Goal: Information Seeking & Learning: Find specific page/section

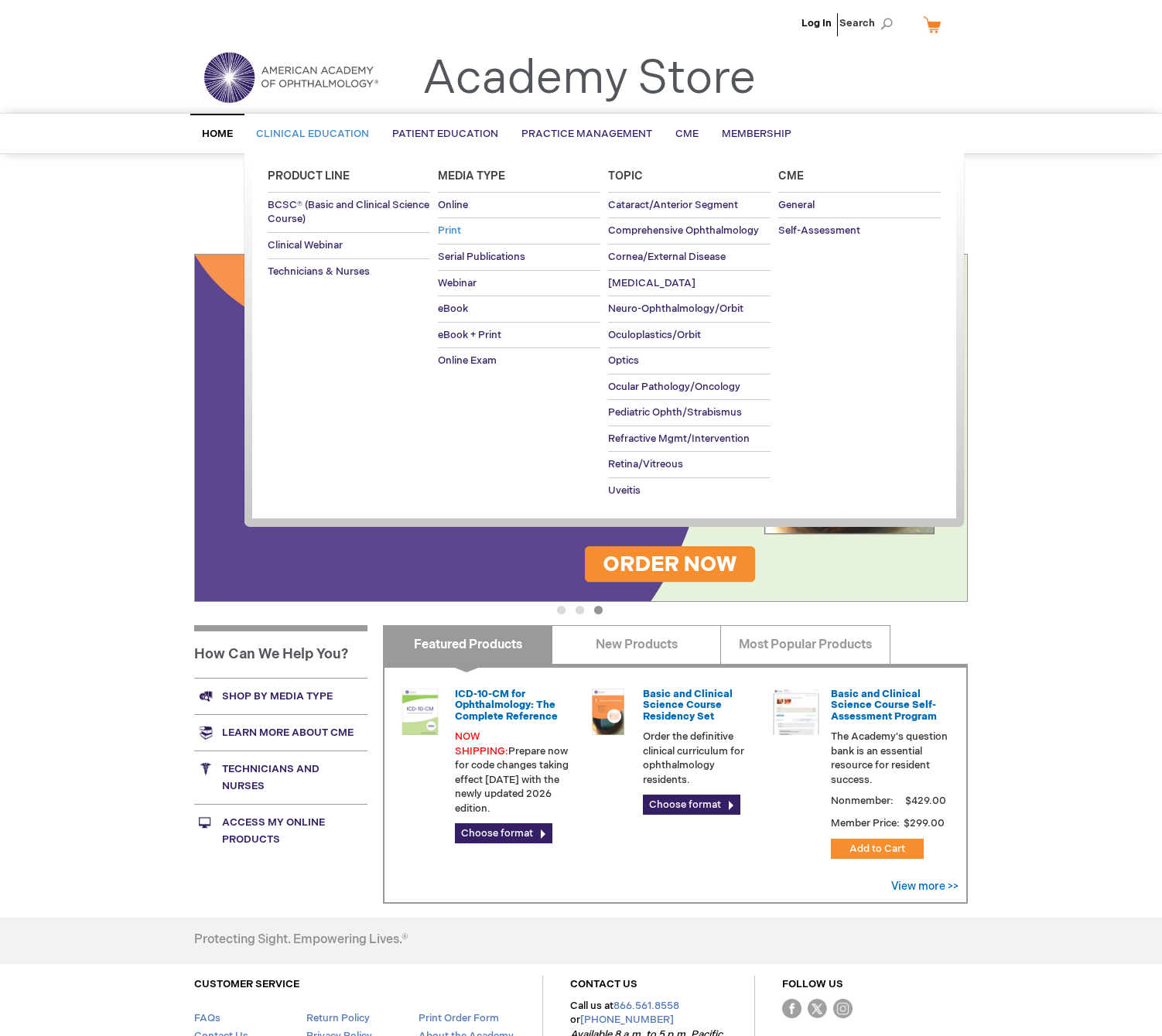
click at [457, 229] on span "Print" at bounding box center [449, 230] width 23 height 12
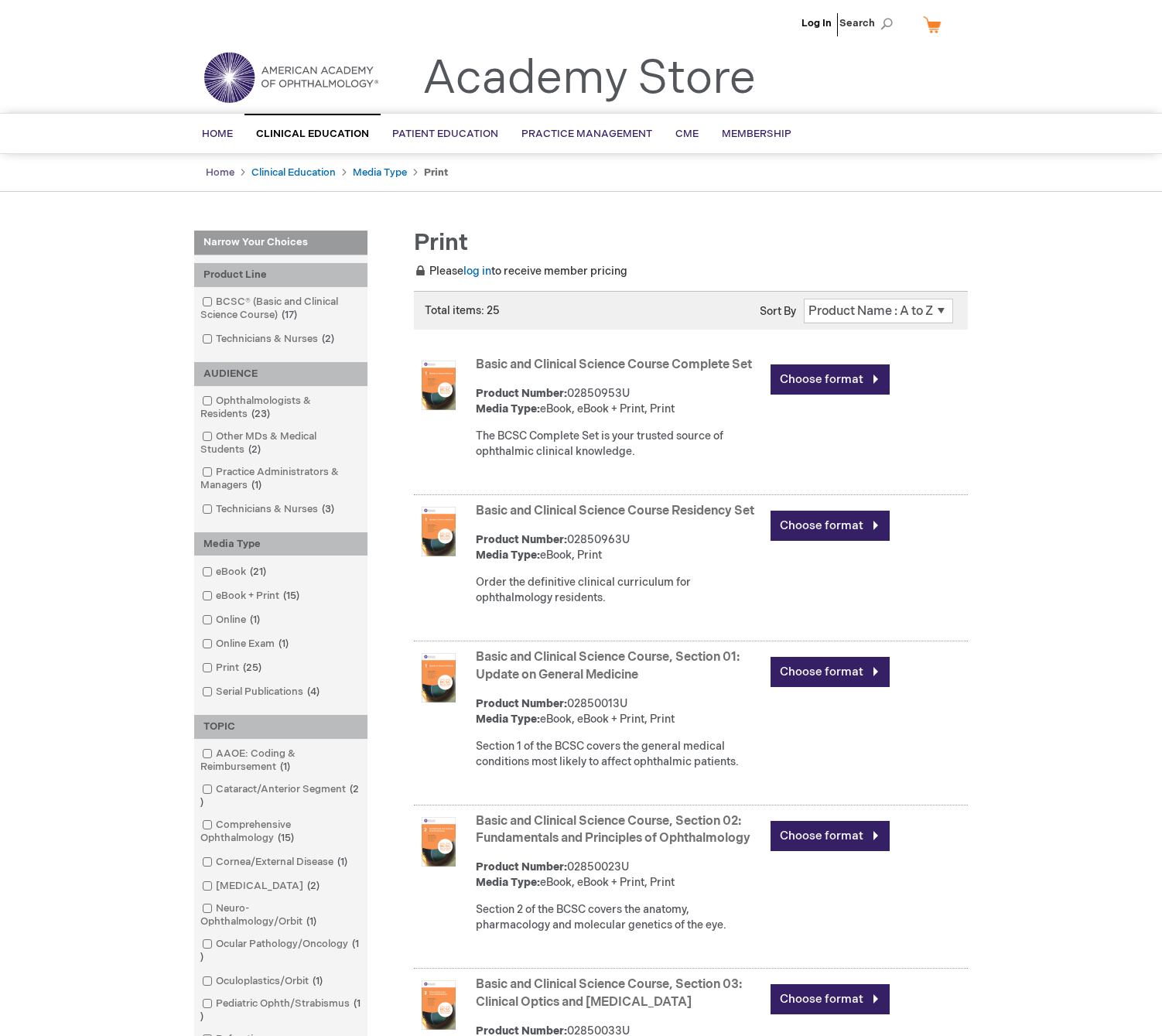
click at [212, 172] on link "Home" at bounding box center [219, 172] width 28 height 12
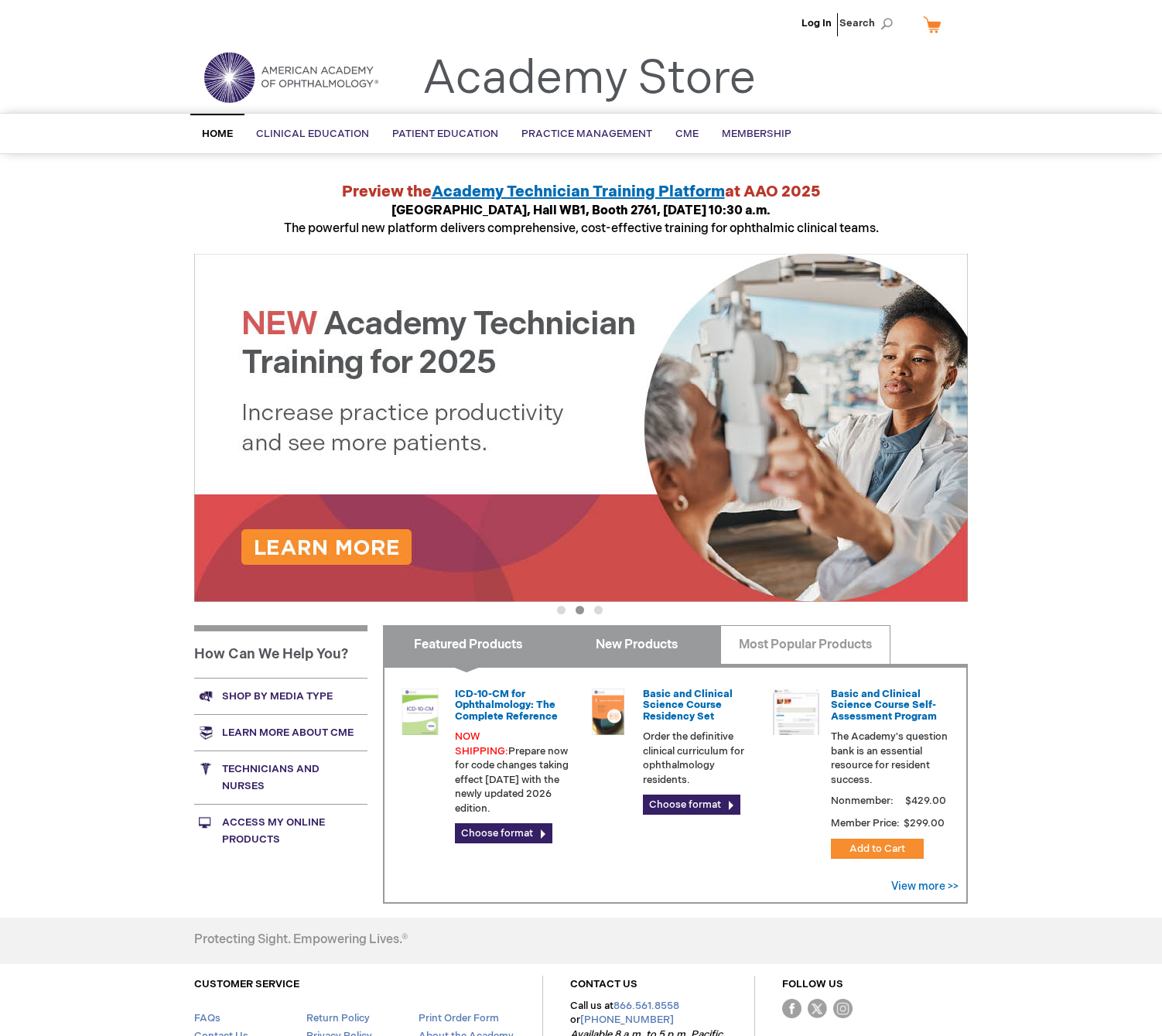
click at [681, 662] on link "New Products" at bounding box center [636, 644] width 170 height 39
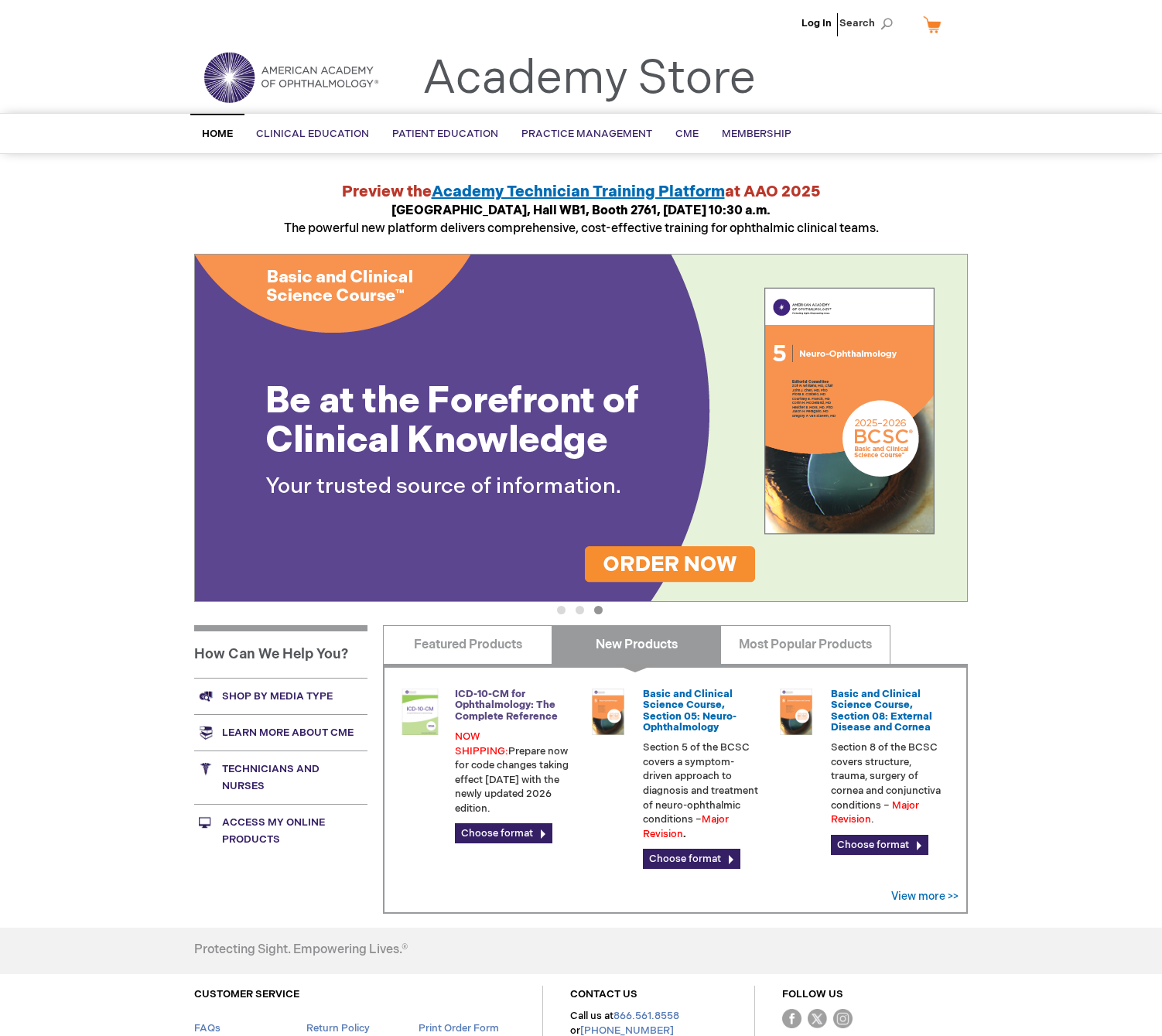
click at [482, 694] on link "ICD-10-CM for Ophthalmology: The Complete Reference" at bounding box center [506, 705] width 103 height 35
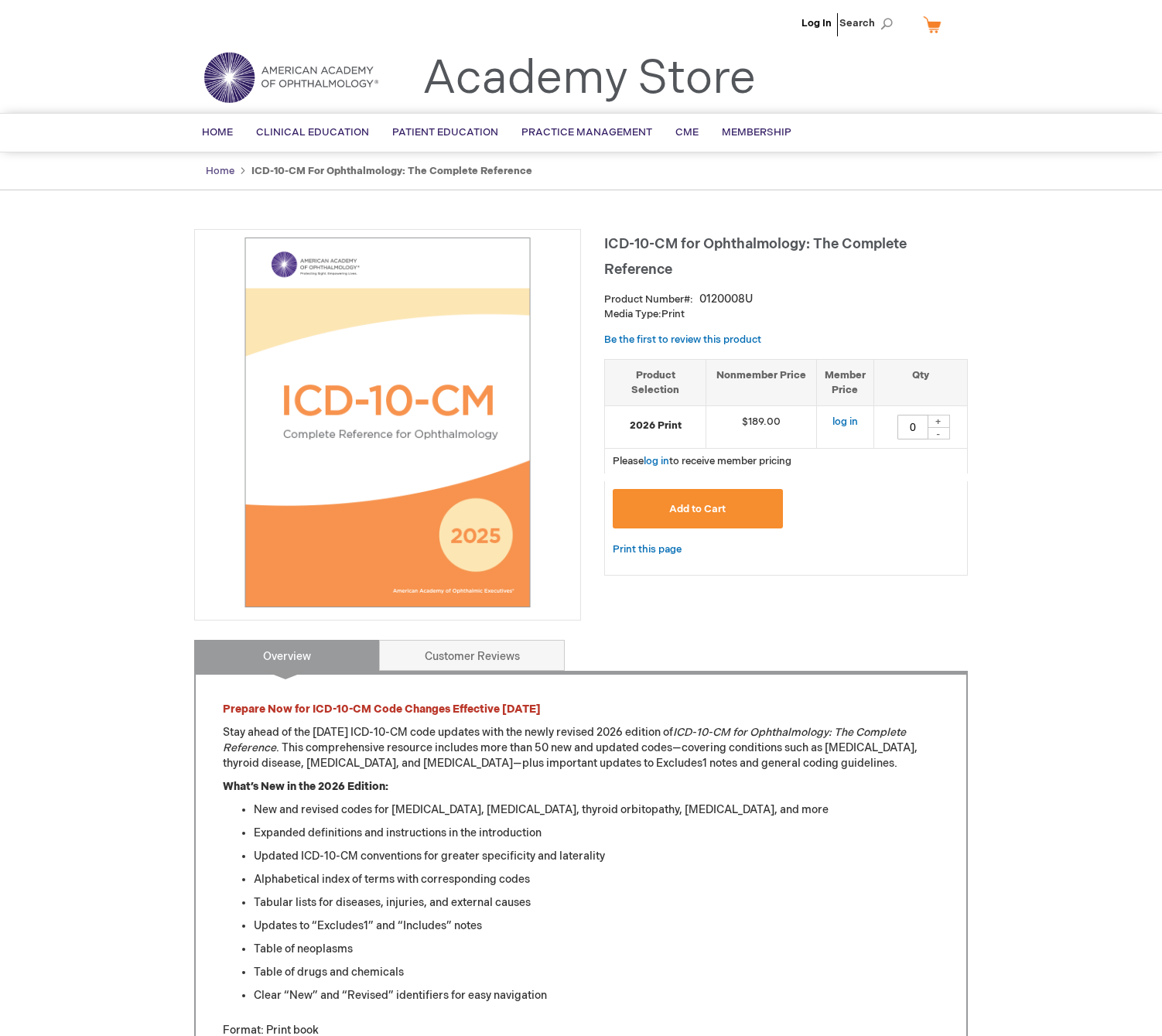
click at [225, 169] on link "Home" at bounding box center [219, 170] width 28 height 12
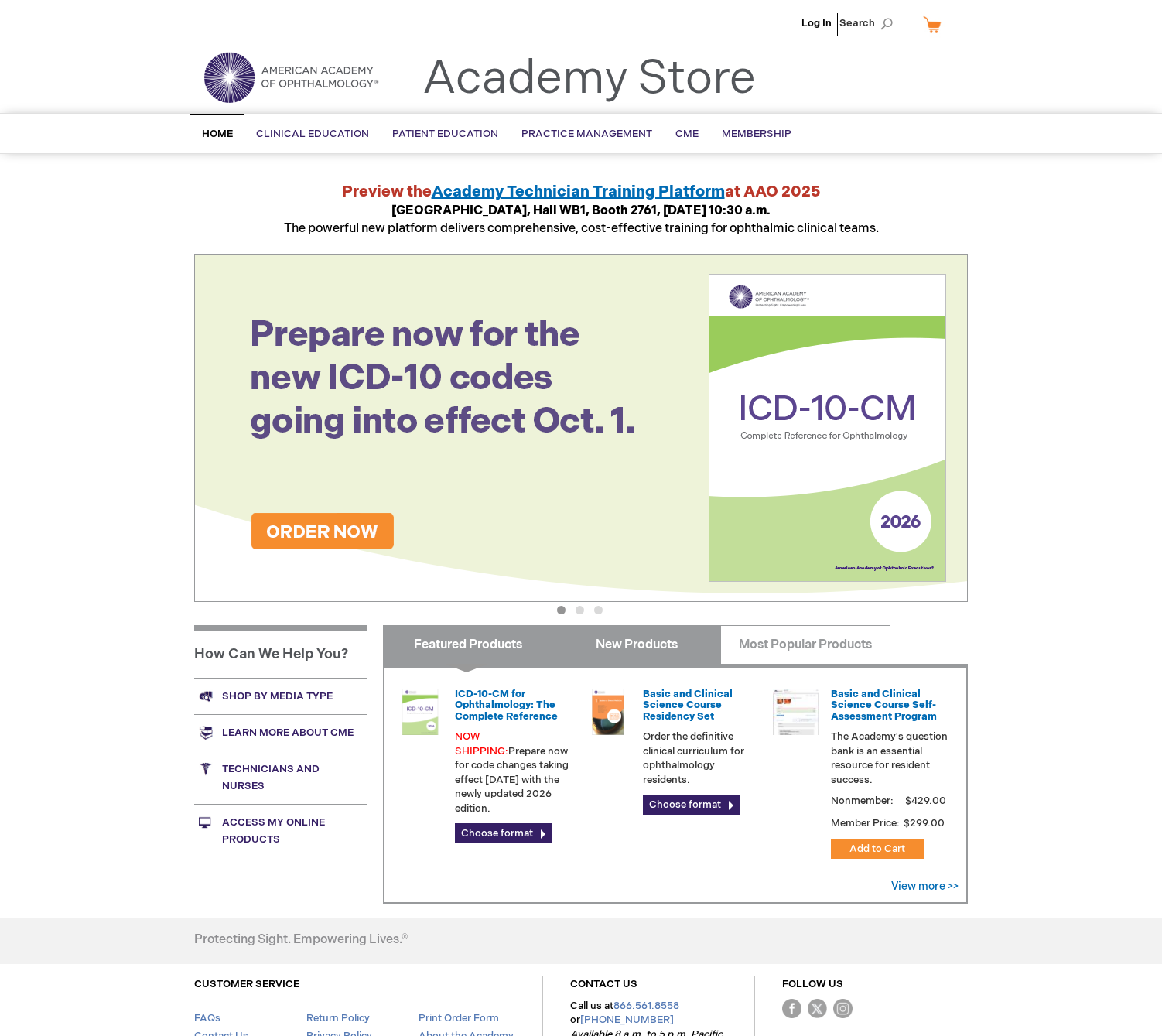
click at [620, 643] on link "New Products" at bounding box center [636, 644] width 170 height 39
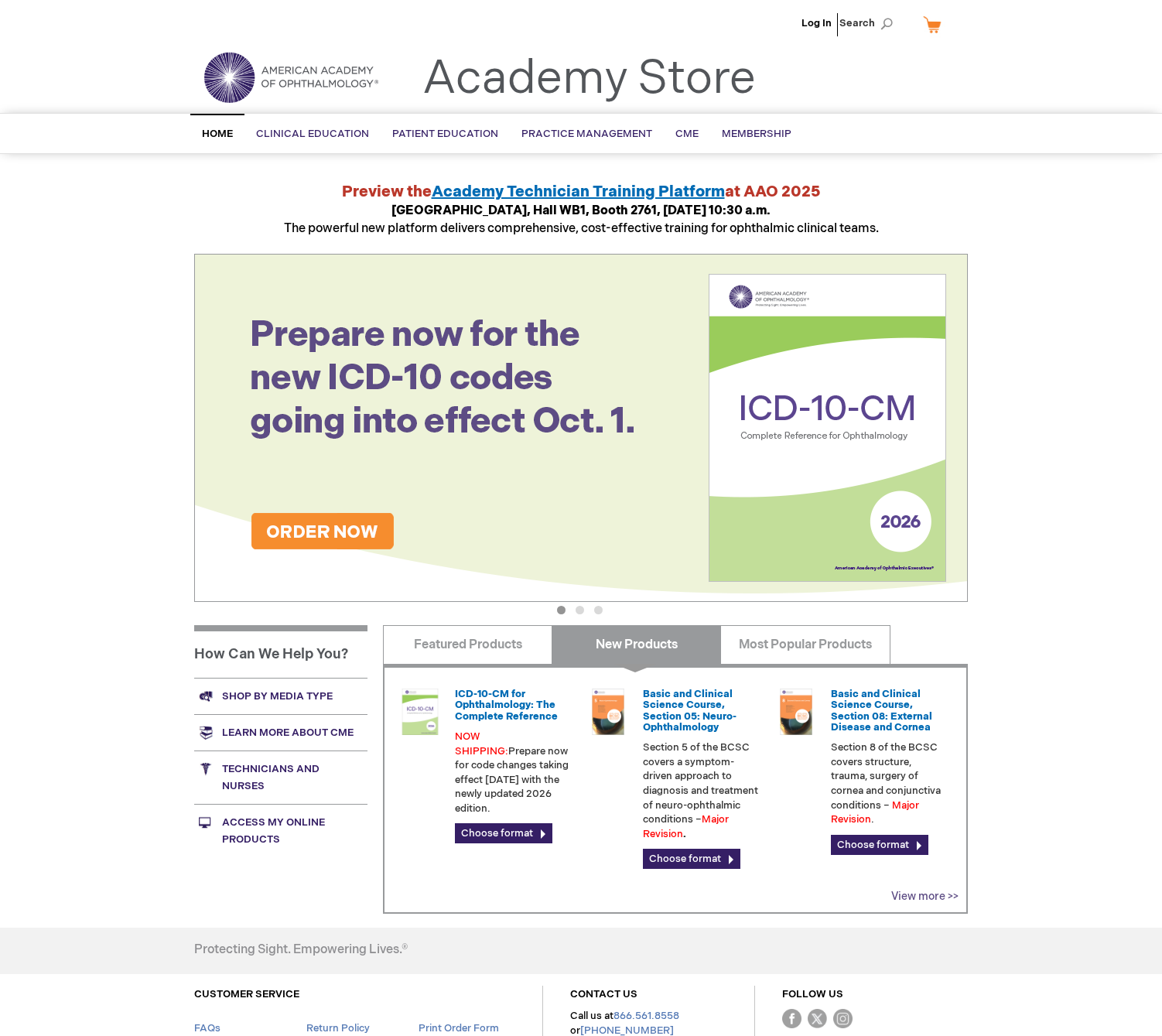
click at [937, 901] on link "View more >>" at bounding box center [925, 896] width 68 height 13
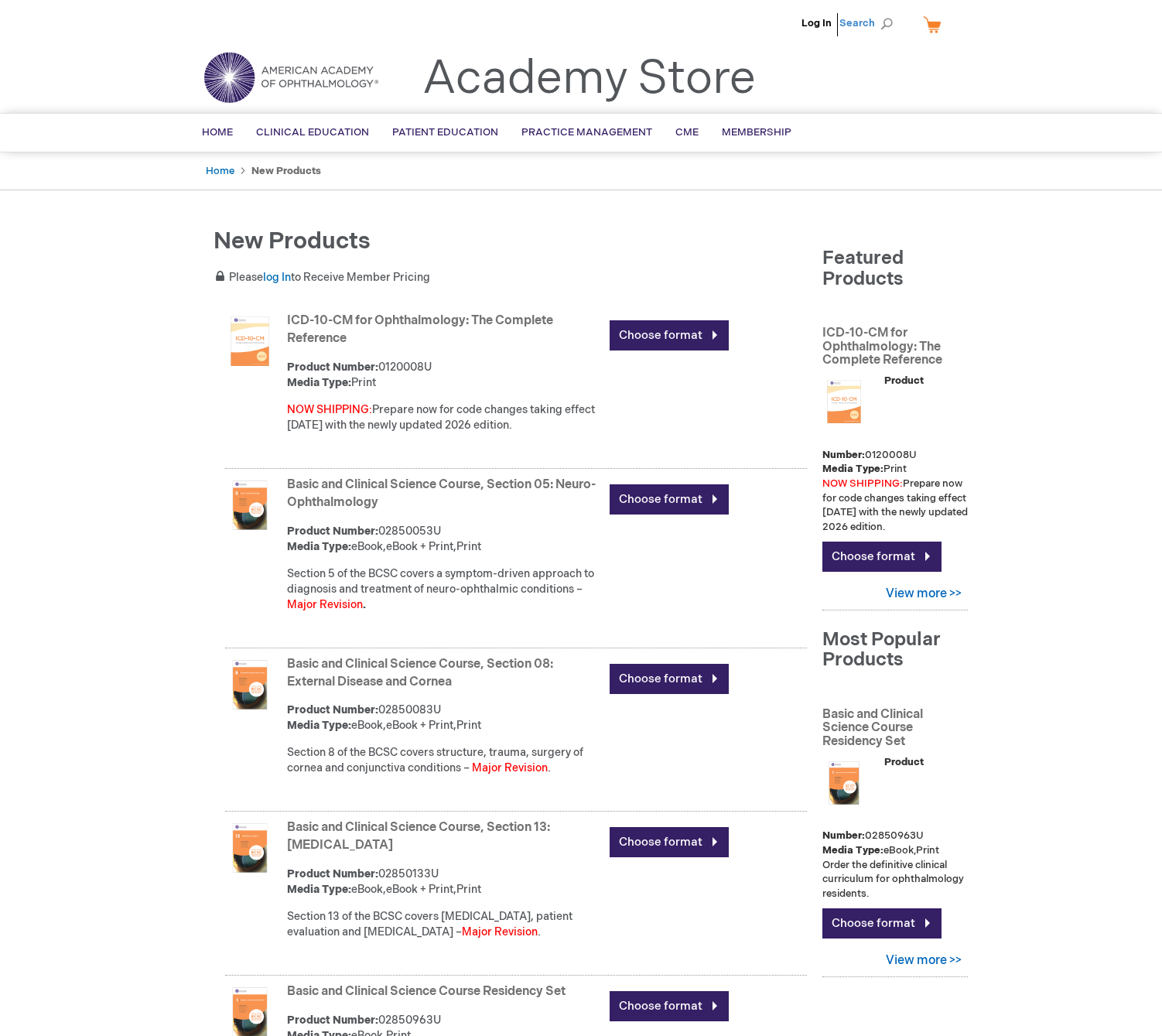
click at [856, 21] on span "Search" at bounding box center [868, 23] width 59 height 31
type input "CPT"
click at [880, 12] on button "Search" at bounding box center [886, 24] width 12 height 25
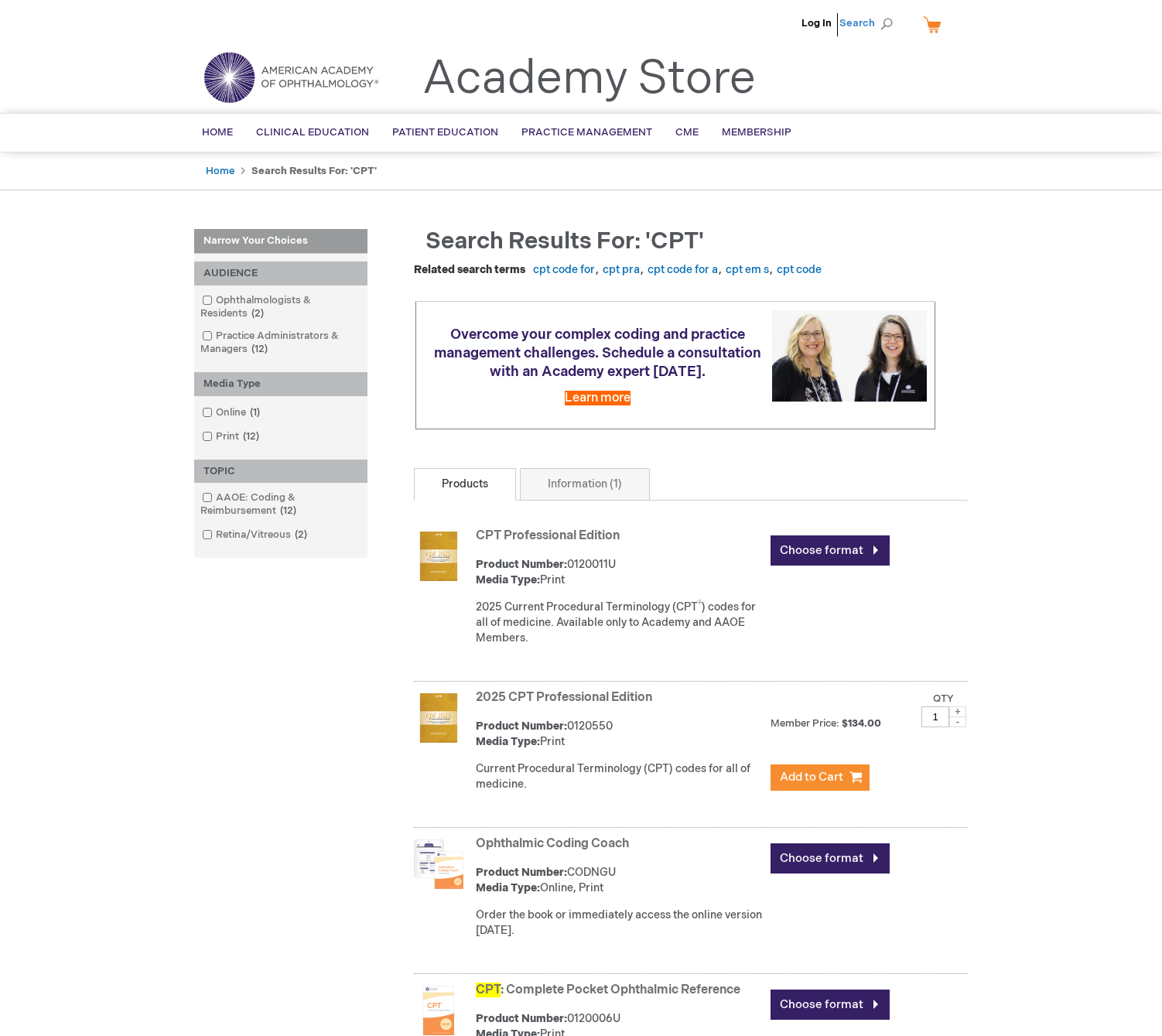
click at [873, 32] on span "Search" at bounding box center [868, 23] width 59 height 31
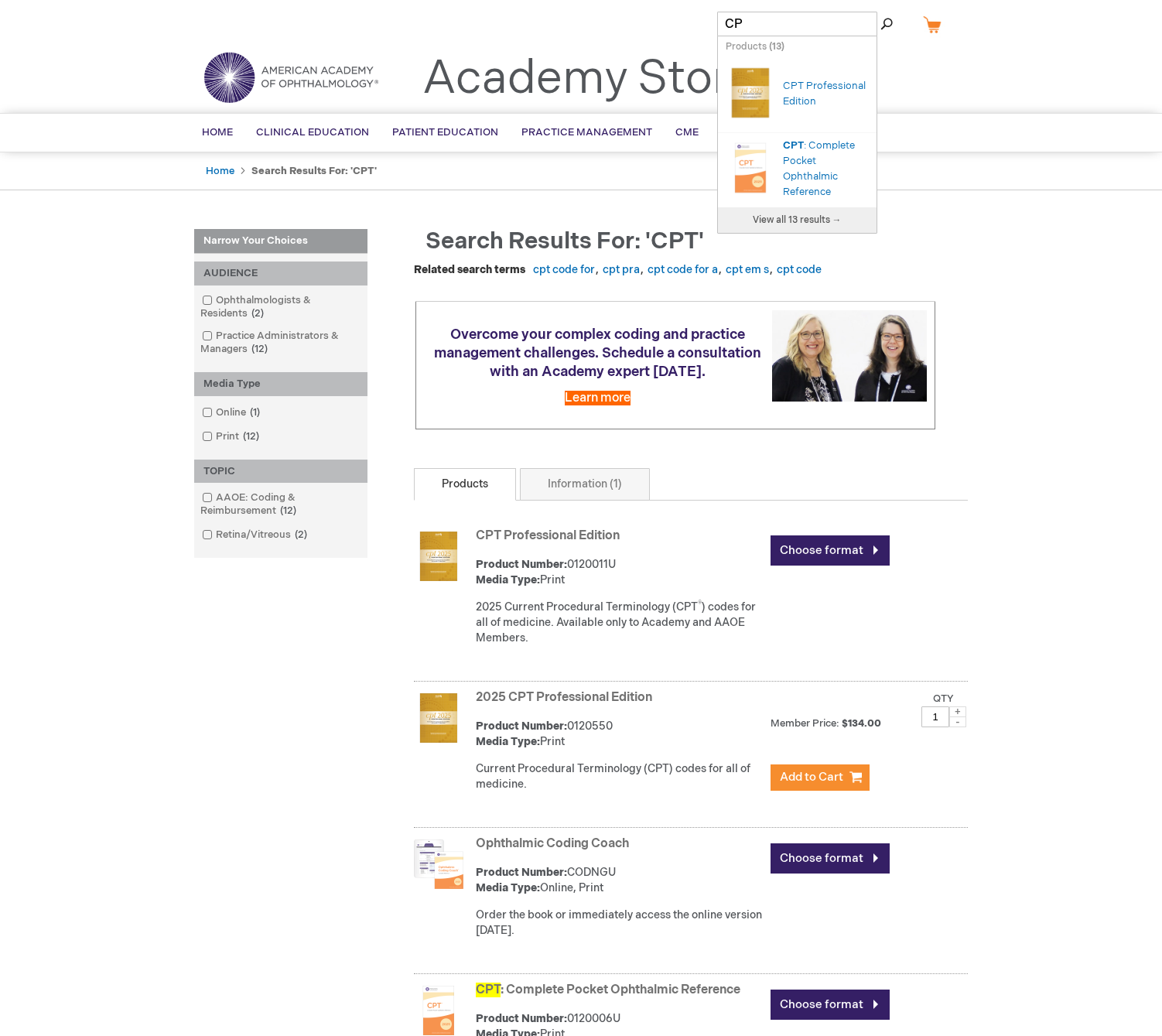
type input "C"
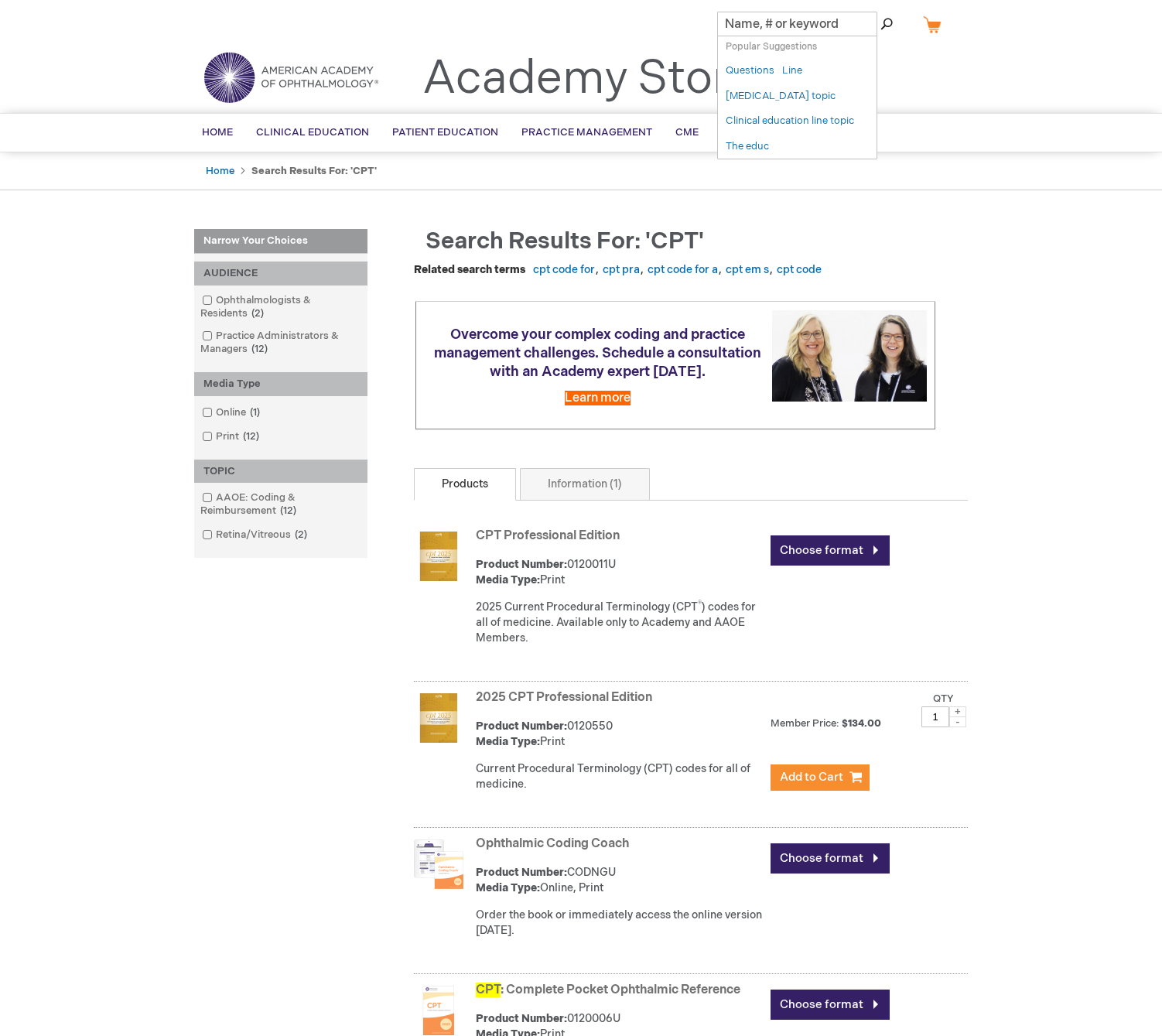
click at [781, 23] on input "Search" at bounding box center [797, 24] width 160 height 25
type input "2026"
click at [880, 12] on button "Search" at bounding box center [886, 24] width 12 height 25
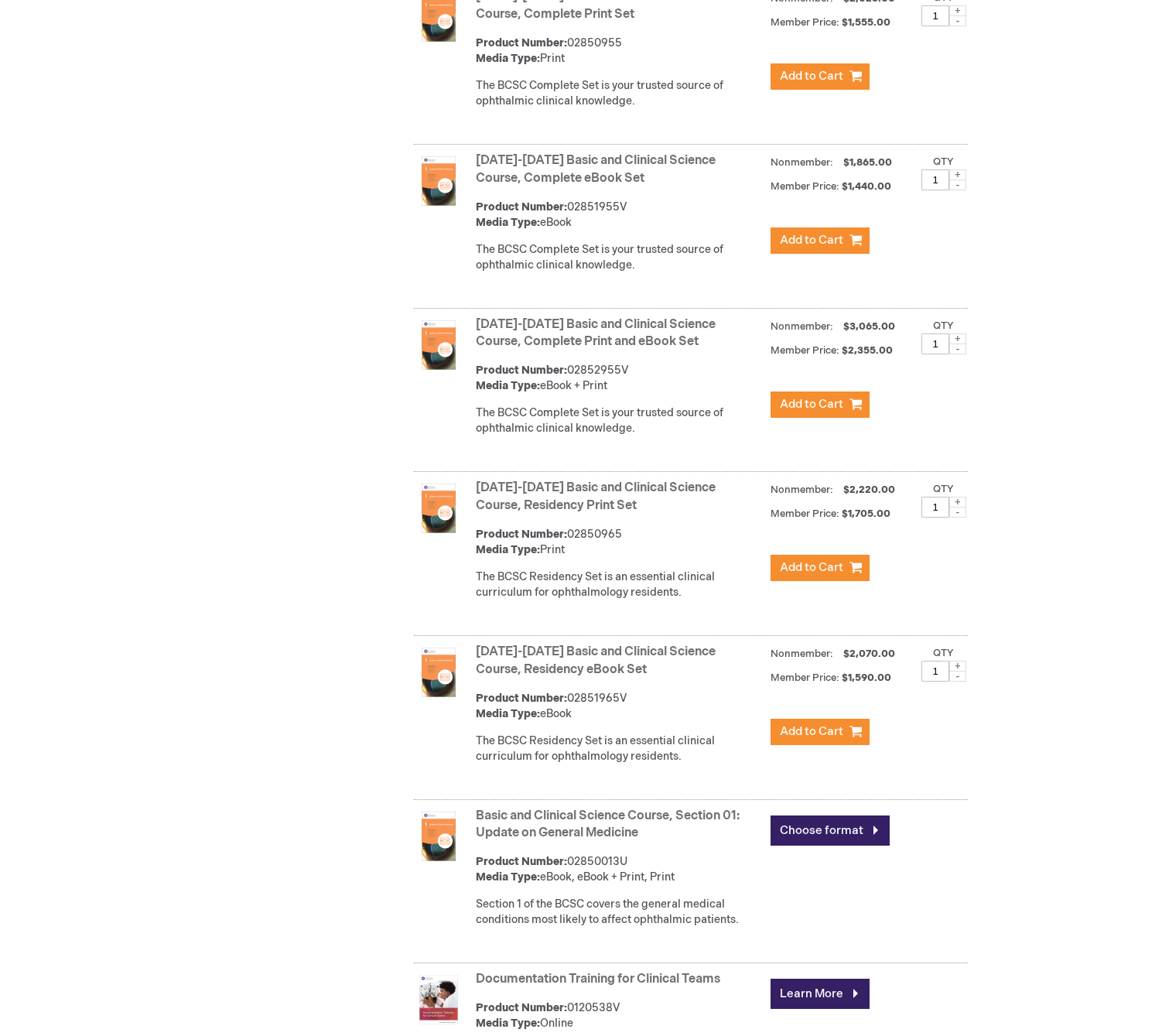
scroll to position [10027, 0]
